Goal: Check status: Check status

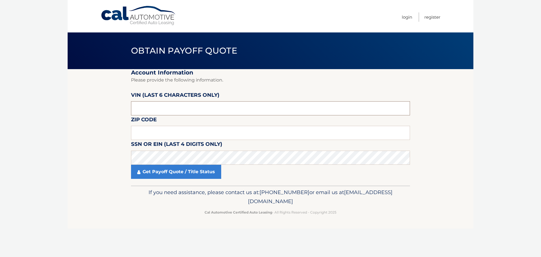
click at [162, 102] on input "text" at bounding box center [270, 108] width 279 height 14
type input "539310"
click at [165, 130] on input "text" at bounding box center [270, 133] width 279 height 14
type input "07650"
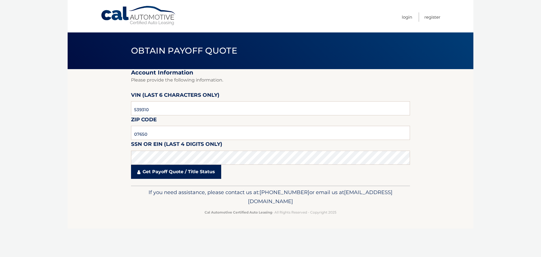
click at [169, 174] on link "Get Payoff Quote / Title Status" at bounding box center [176, 171] width 90 height 14
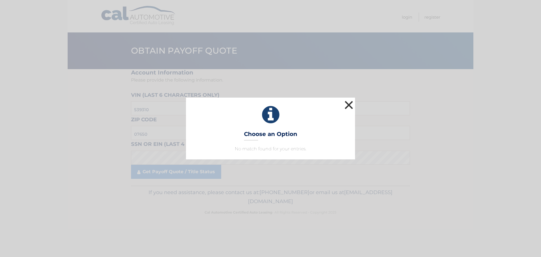
click at [347, 104] on button "×" at bounding box center [348, 104] width 11 height 11
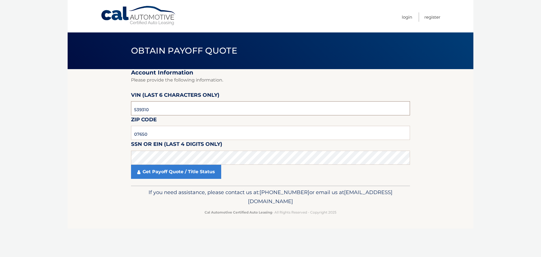
click at [170, 110] on input "539310" at bounding box center [270, 108] width 279 height 14
click at [110, 156] on section "Account Information Please provide the following information. [PERSON_NAME] (la…" at bounding box center [271, 127] width 406 height 116
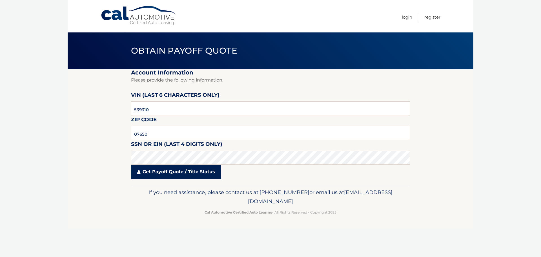
click at [188, 173] on link "Get Payoff Quote / Title Status" at bounding box center [176, 171] width 90 height 14
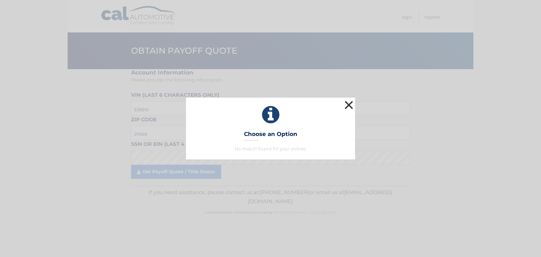
click at [346, 102] on button "×" at bounding box center [348, 104] width 11 height 11
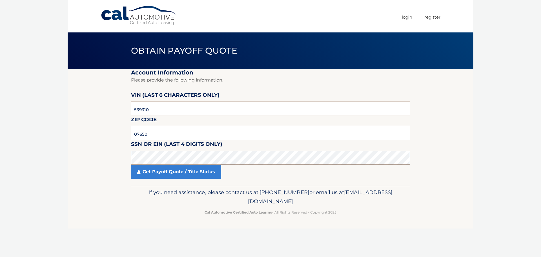
click at [117, 157] on section "Account Information Please provide the following information. [PERSON_NAME] (la…" at bounding box center [271, 127] width 406 height 116
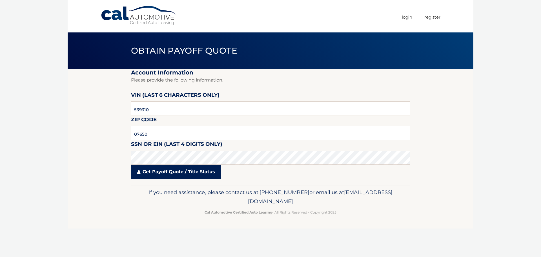
click at [161, 173] on link "Get Payoff Quote / Title Status" at bounding box center [176, 171] width 90 height 14
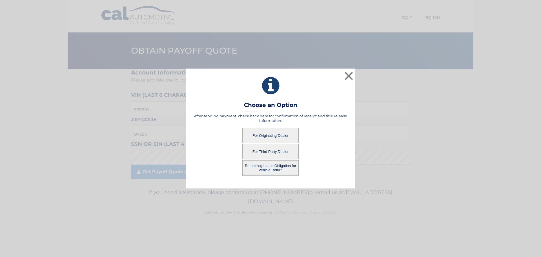
click at [270, 134] on button "For Originating Dealer" at bounding box center [270, 135] width 56 height 15
click at [267, 168] on button "Remaining Lease Obligation for Vehicle Return" at bounding box center [270, 167] width 56 height 15
click at [261, 168] on button "Remaining Lease Obligation for Vehicle Return" at bounding box center [270, 167] width 56 height 15
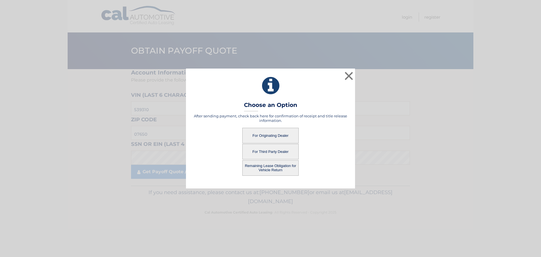
click at [261, 168] on button "Remaining Lease Obligation for Vehicle Return" at bounding box center [270, 167] width 56 height 15
click at [260, 168] on button "Remaining Lease Obligation for Vehicle Return" at bounding box center [270, 167] width 56 height 15
click at [259, 168] on button "Remaining Lease Obligation for Vehicle Return" at bounding box center [270, 167] width 56 height 15
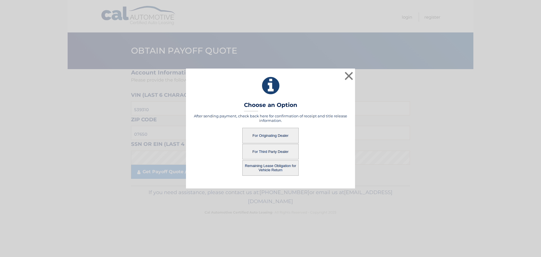
click at [256, 168] on button "Remaining Lease Obligation for Vehicle Return" at bounding box center [270, 167] width 56 height 15
click at [272, 166] on button "Remaining Lease Obligation for Vehicle Return" at bounding box center [270, 167] width 56 height 15
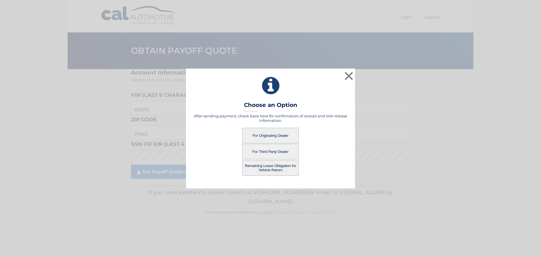
click at [264, 169] on button "Remaining Lease Obligation for Vehicle Return" at bounding box center [270, 167] width 56 height 15
click at [265, 169] on button "Remaining Lease Obligation for Vehicle Return" at bounding box center [270, 167] width 56 height 15
click at [275, 128] on button "For Originating Dealer" at bounding box center [270, 135] width 56 height 15
click at [272, 132] on button "For Originating Dealer" at bounding box center [270, 135] width 56 height 15
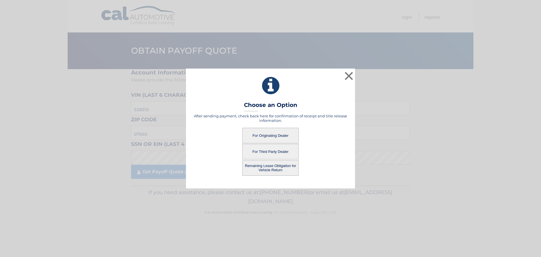
click at [267, 135] on button "For Originating Dealer" at bounding box center [270, 135] width 56 height 15
drag, startPoint x: 267, startPoint y: 135, endPoint x: 299, endPoint y: 117, distance: 36.8
click at [268, 135] on button "For Originating Dealer" at bounding box center [270, 135] width 56 height 15
